Goal: Navigation & Orientation: Find specific page/section

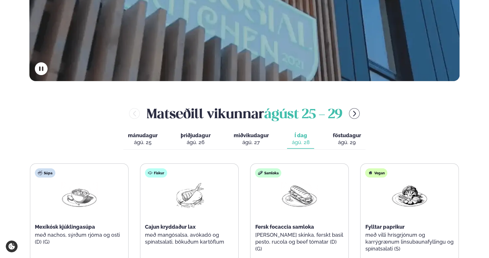
scroll to position [202, 0]
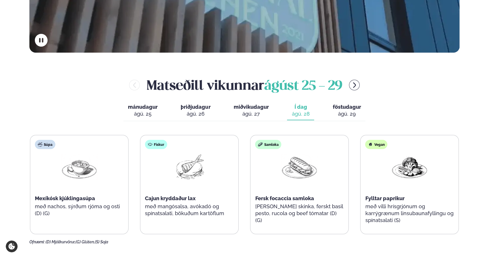
click at [344, 108] on span "föstudagur" at bounding box center [346, 107] width 28 height 6
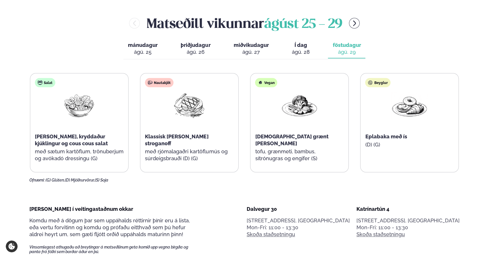
scroll to position [259, 0]
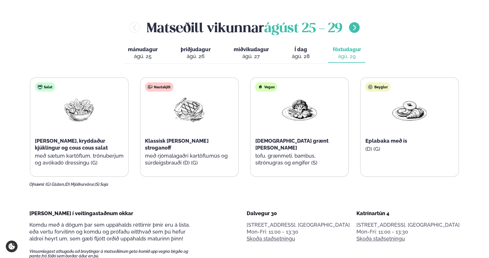
click at [358, 26] on icon "menu-btn-right" at bounding box center [354, 27] width 7 height 7
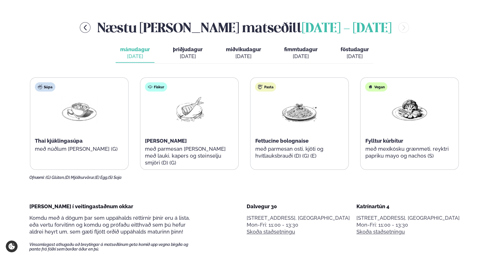
click at [191, 54] on div "[DATE]" at bounding box center [188, 56] width 30 height 7
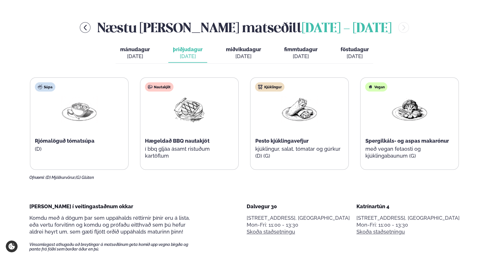
click at [230, 52] on span "miðvikudagur" at bounding box center [242, 49] width 35 height 6
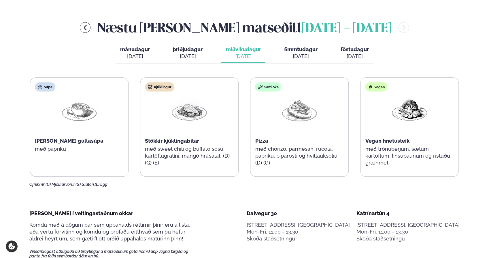
click at [298, 56] on div "[DATE]" at bounding box center [300, 56] width 33 height 7
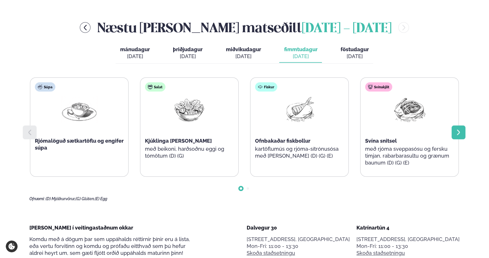
click at [454, 130] on div at bounding box center [458, 133] width 14 height 14
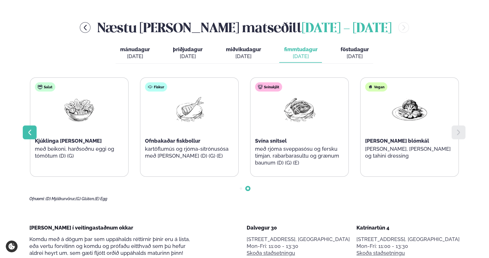
click at [27, 131] on icon at bounding box center [29, 132] width 7 height 7
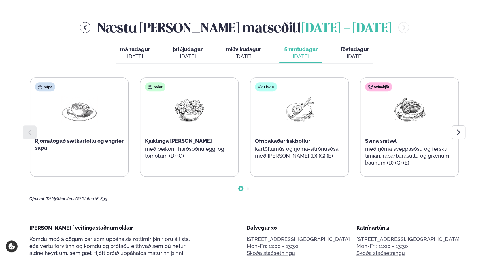
click at [349, 54] on div "[DATE]" at bounding box center [354, 56] width 28 height 7
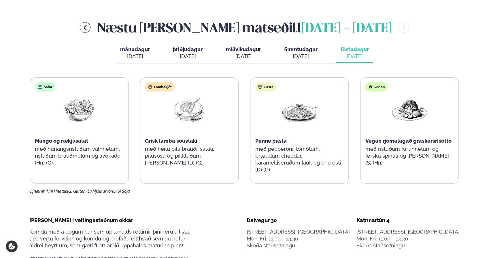
click at [142, 60] on div "[DATE]" at bounding box center [135, 56] width 30 height 7
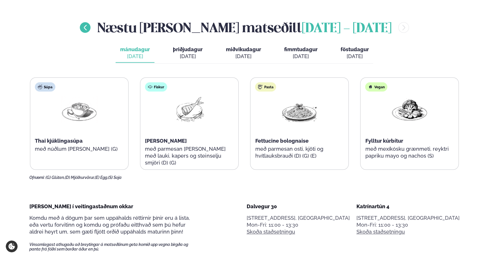
click at [90, 29] on button "menu-btn-left" at bounding box center [85, 27] width 11 height 11
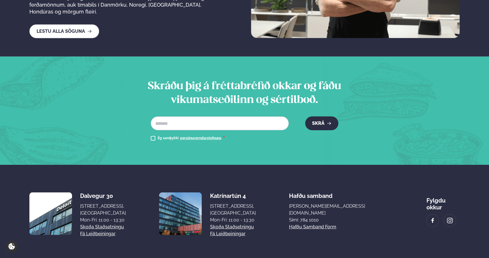
scroll to position [1034, 0]
